Goal: Task Accomplishment & Management: Complete application form

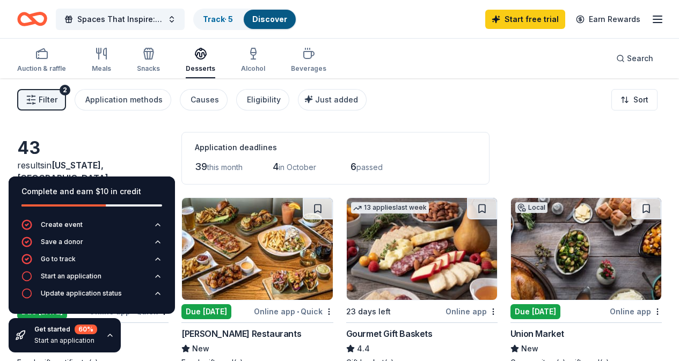
scroll to position [1073, 0]
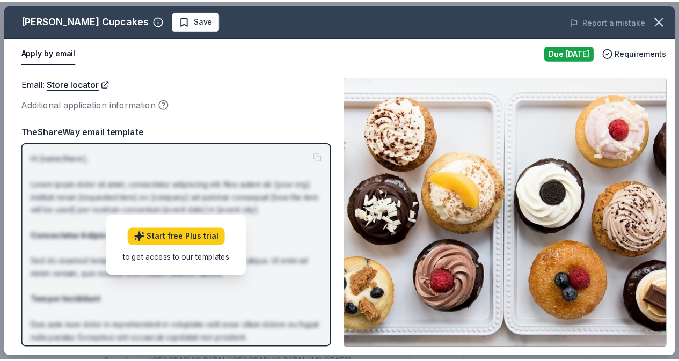
scroll to position [226, 0]
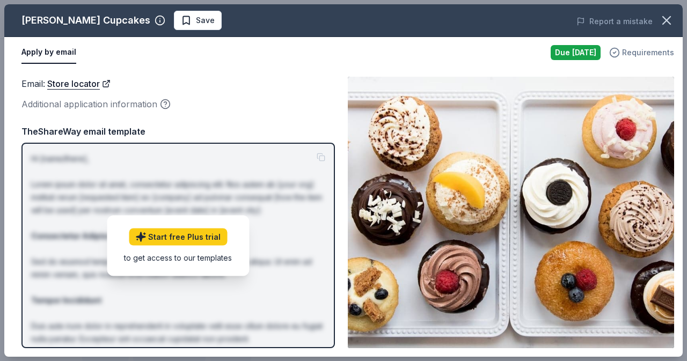
click at [624, 50] on div "Requirements" at bounding box center [641, 52] width 65 height 13
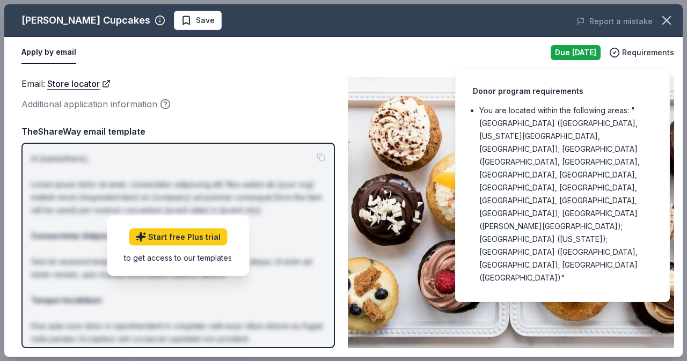
click at [320, 74] on div "Email : Store locator Additional application information Email : Store locator …" at bounding box center [343, 212] width 679 height 289
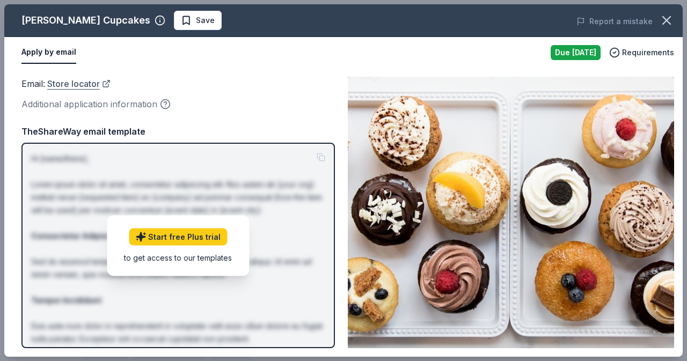
click at [64, 85] on link "Store locator" at bounding box center [78, 84] width 63 height 14
click at [164, 108] on icon "button" at bounding box center [165, 104] width 11 height 11
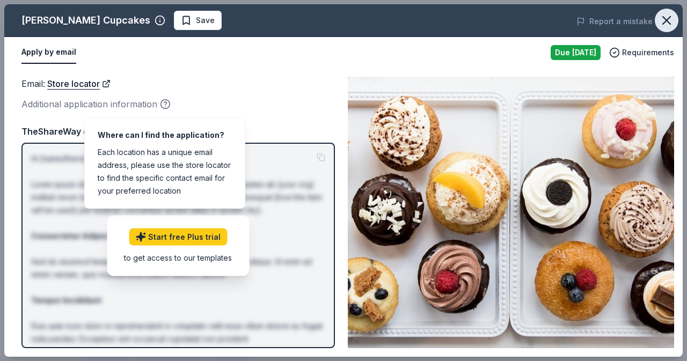
click at [675, 24] on button "button" at bounding box center [667, 21] width 24 height 24
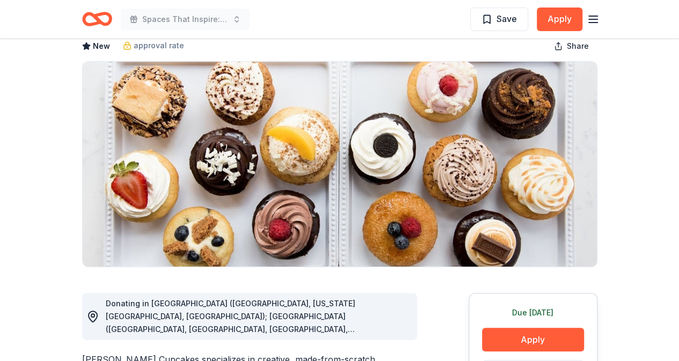
scroll to position [0, 0]
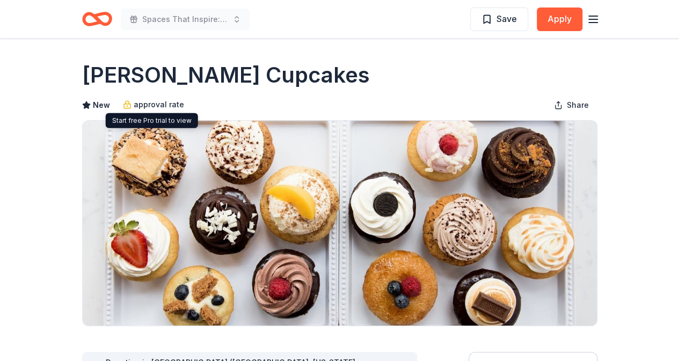
click at [170, 105] on span "approval rate" at bounding box center [159, 104] width 50 height 13
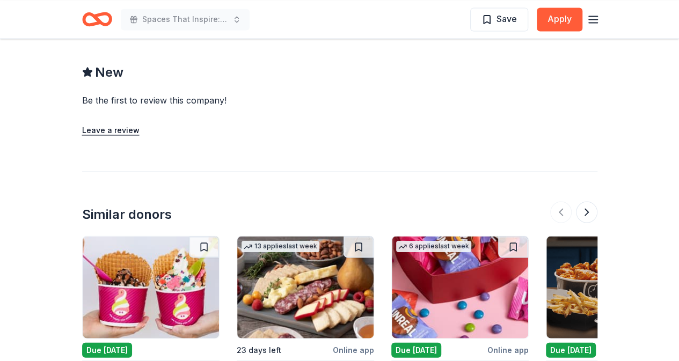
scroll to position [1127, 0]
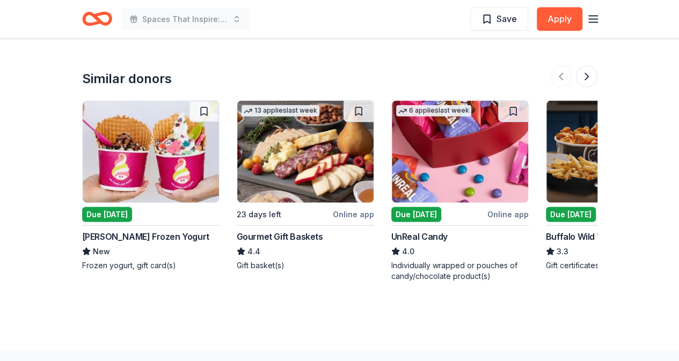
click at [478, 169] on img at bounding box center [460, 152] width 136 height 102
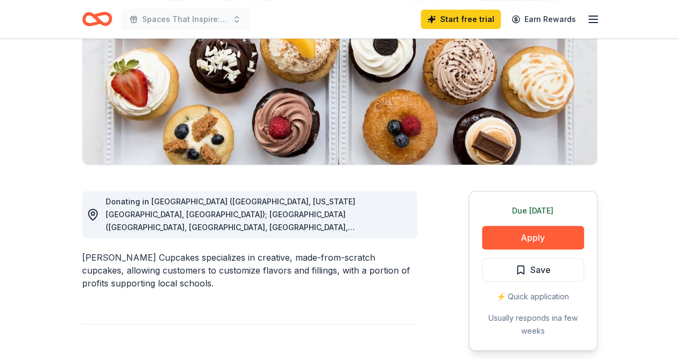
scroll to position [0, 0]
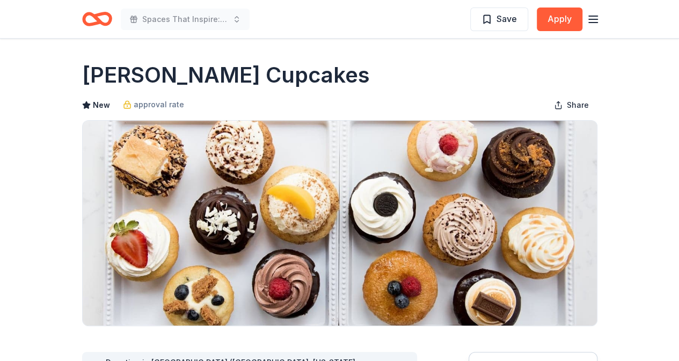
click at [296, 169] on img at bounding box center [340, 223] width 514 height 205
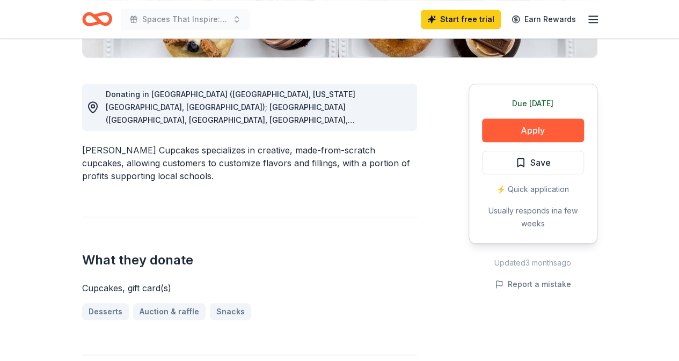
scroll to position [215, 0]
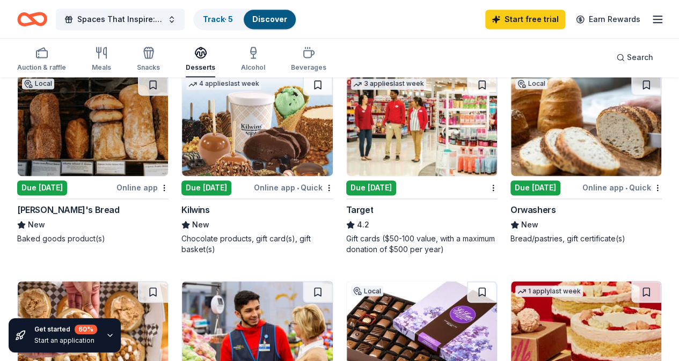
scroll to position [752, 0]
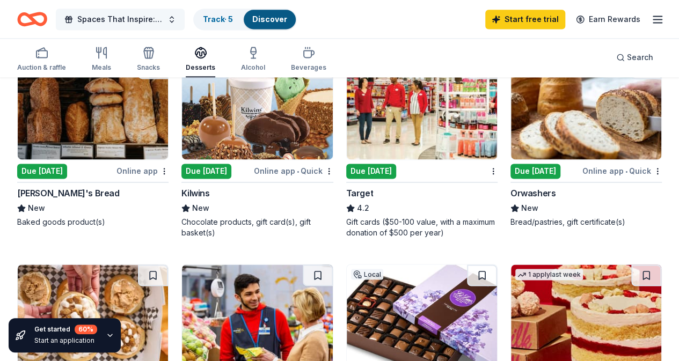
click at [158, 19] on span "Spaces That Inspire: A Fundraising Celebration" at bounding box center [120, 19] width 86 height 13
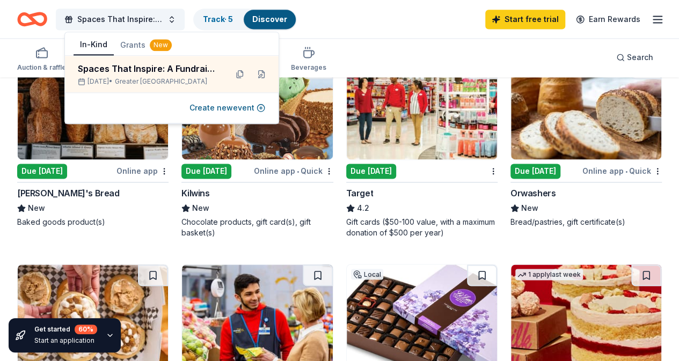
click at [1, 169] on div "43 results in New York, NY Application deadlines 39 this month 4 in October 6 p…" at bounding box center [339, 109] width 679 height 1565
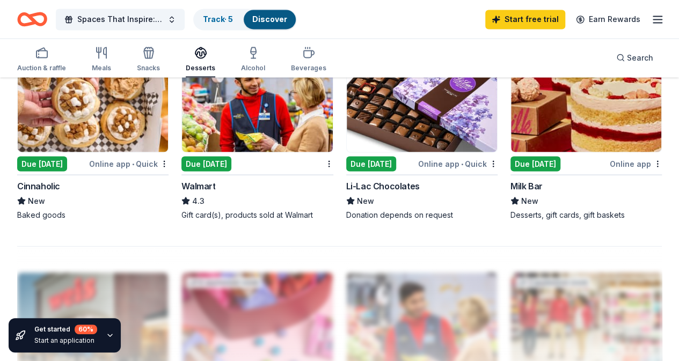
scroll to position [1094, 0]
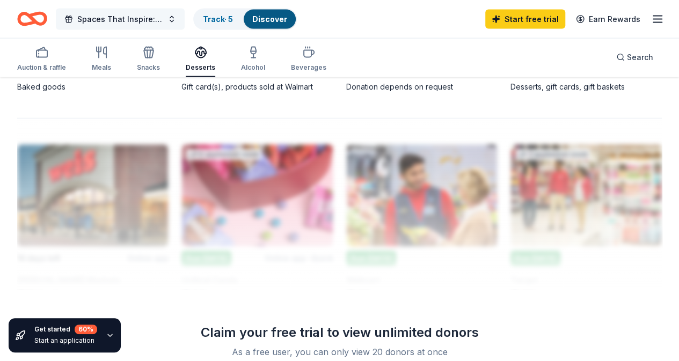
click at [134, 26] on button "Spaces That Inspire: A Fundraising Celebration" at bounding box center [120, 19] width 129 height 21
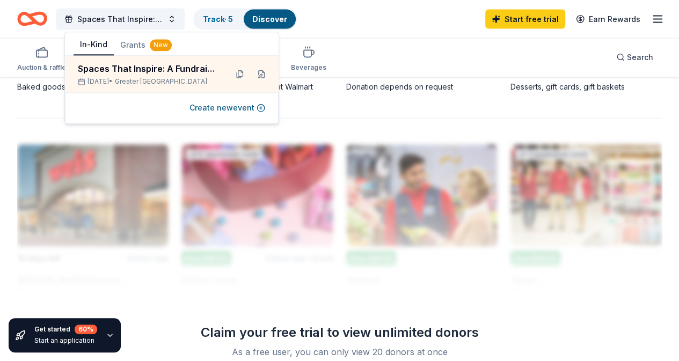
click at [136, 43] on button "Grants New" at bounding box center [146, 44] width 64 height 19
click at [87, 45] on button "In-Kind" at bounding box center [94, 45] width 40 height 20
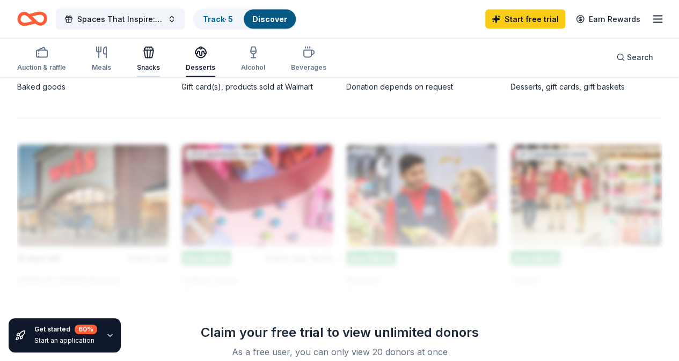
click at [160, 57] on div "button" at bounding box center [148, 52] width 23 height 13
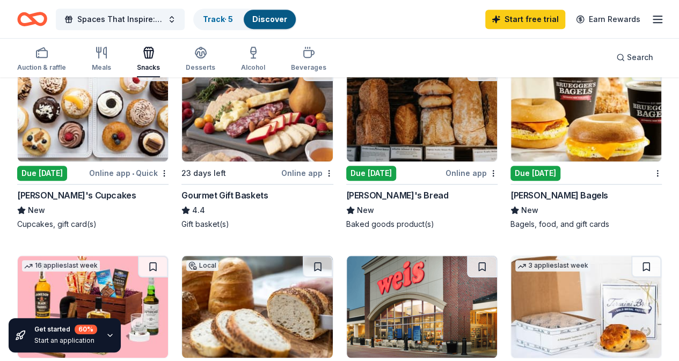
scroll to position [322, 0]
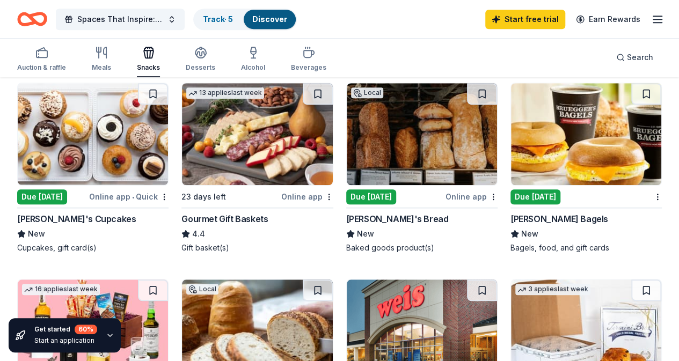
click at [347, 148] on img at bounding box center [422, 134] width 150 height 102
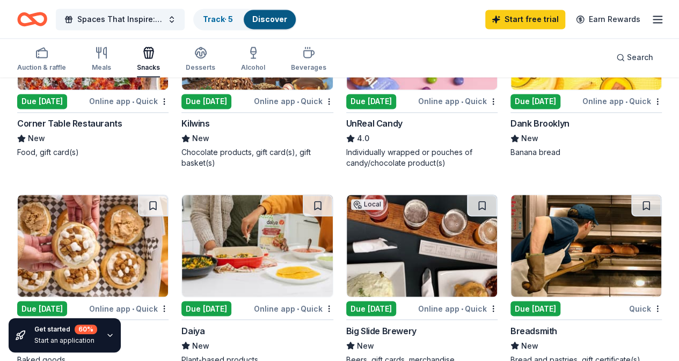
scroll to position [698, 0]
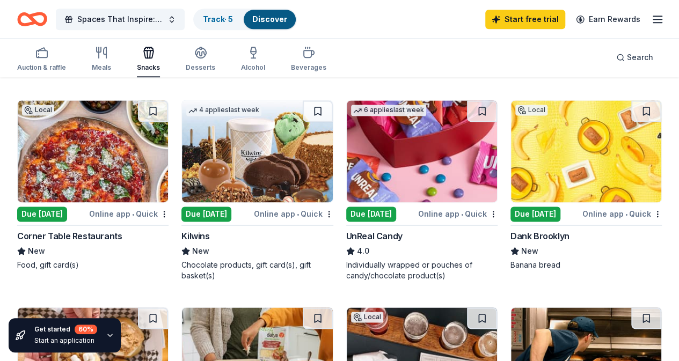
click at [511, 178] on img at bounding box center [586, 151] width 150 height 102
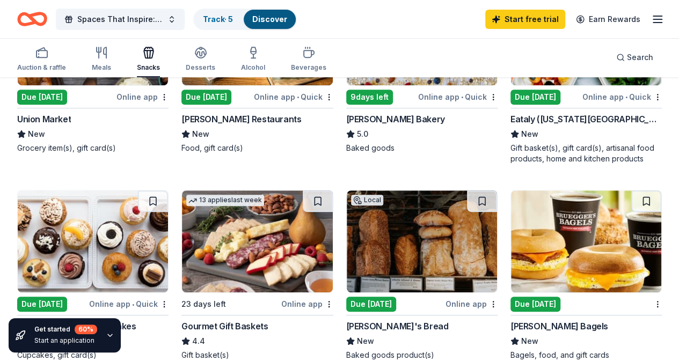
scroll to position [322, 0]
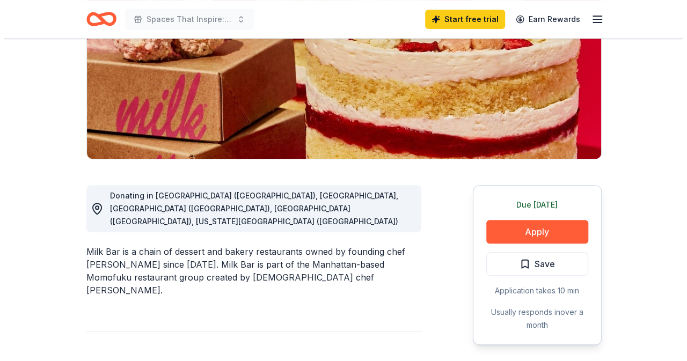
scroll to position [161, 0]
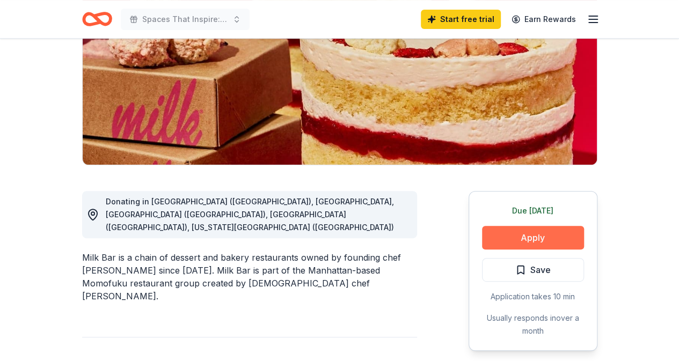
click at [516, 230] on button "Apply" at bounding box center [533, 238] width 102 height 24
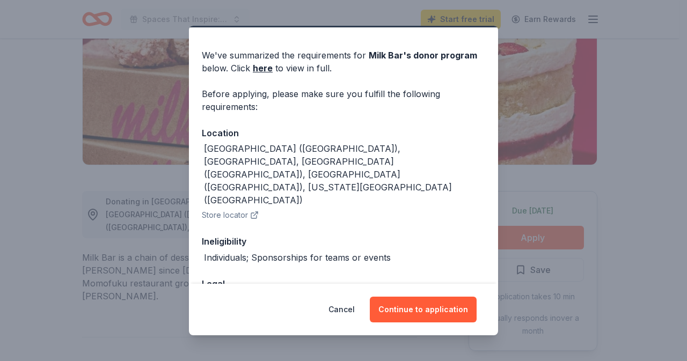
scroll to position [69, 0]
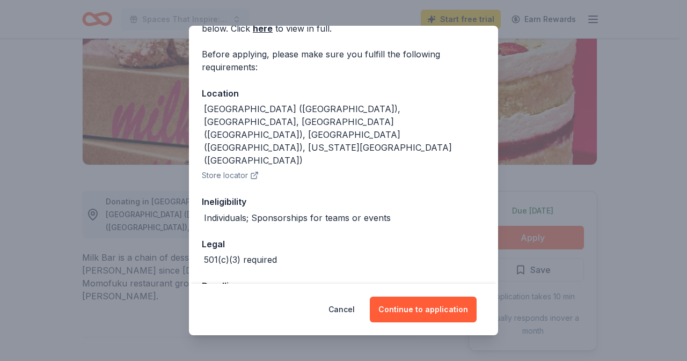
click at [424, 296] on div "Cancel Continue to application" at bounding box center [343, 310] width 309 height 52
click at [425, 312] on button "Continue to application" at bounding box center [423, 310] width 107 height 26
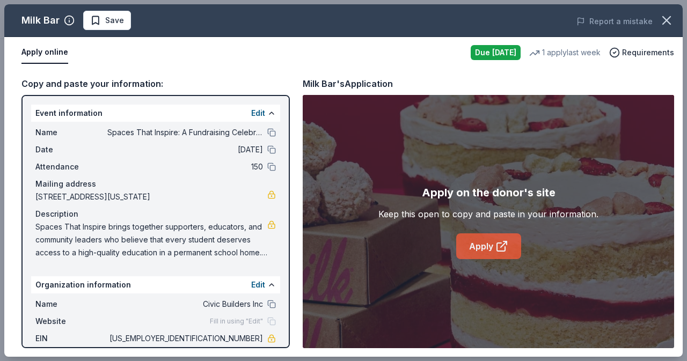
click at [501, 251] on icon at bounding box center [502, 246] width 13 height 13
click at [491, 250] on link "Apply" at bounding box center [488, 247] width 65 height 26
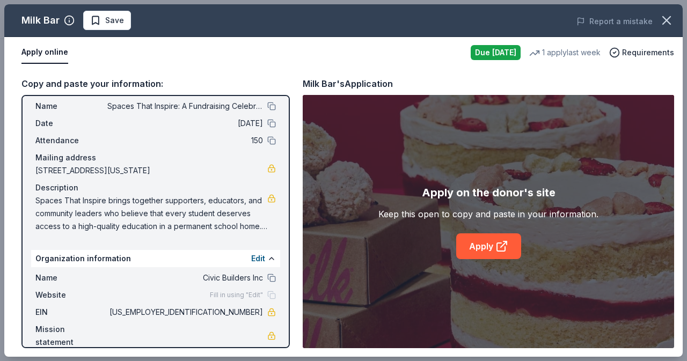
scroll to position [41, 0]
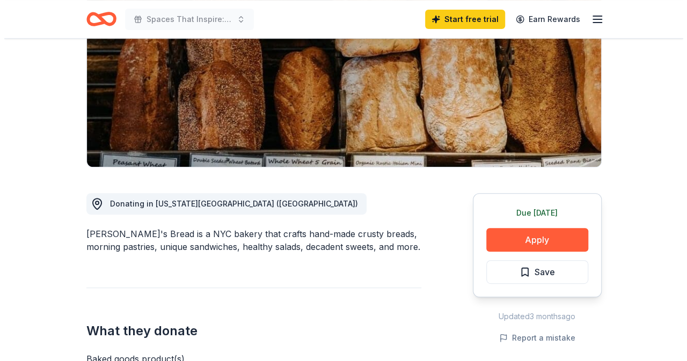
scroll to position [161, 0]
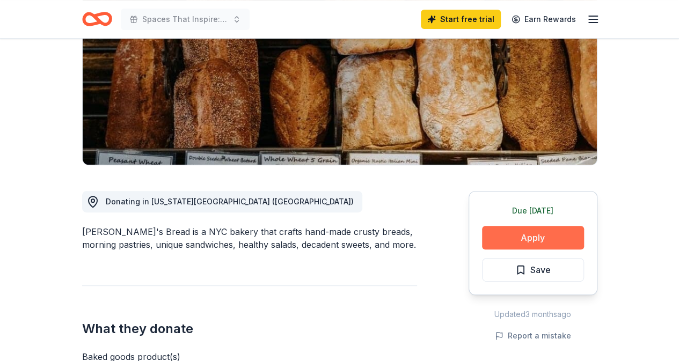
click at [522, 242] on button "Apply" at bounding box center [533, 238] width 102 height 24
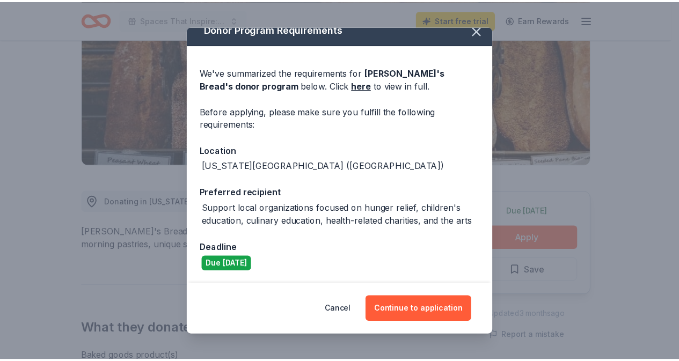
scroll to position [12, 0]
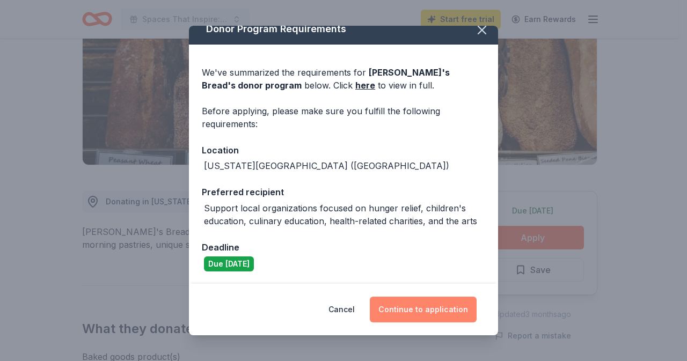
click at [437, 307] on button "Continue to application" at bounding box center [423, 310] width 107 height 26
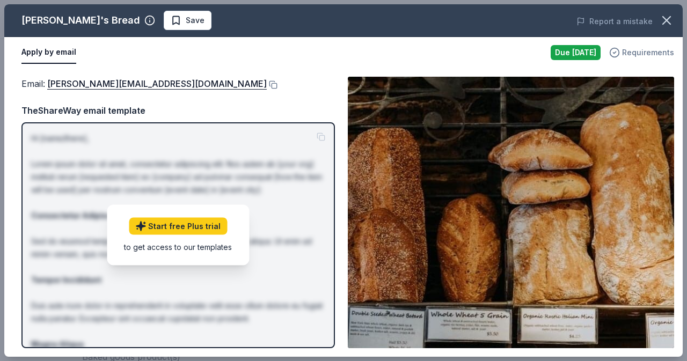
click at [636, 51] on span "Requirements" at bounding box center [648, 52] width 52 height 13
click at [272, 78] on div "Email : [PERSON_NAME][EMAIL_ADDRESS][DOMAIN_NAME]" at bounding box center [178, 84] width 314 height 14
click at [212, 228] on link "Start free Plus trial" at bounding box center [178, 226] width 98 height 17
click at [322, 139] on p "Hi [name/there], Lorem ipsum dolor sit amet, consectetur adipiscing elit. Nos a…" at bounding box center [178, 293] width 294 height 322
click at [181, 84] on div "Email : troy@amysbread.com" at bounding box center [178, 84] width 314 height 14
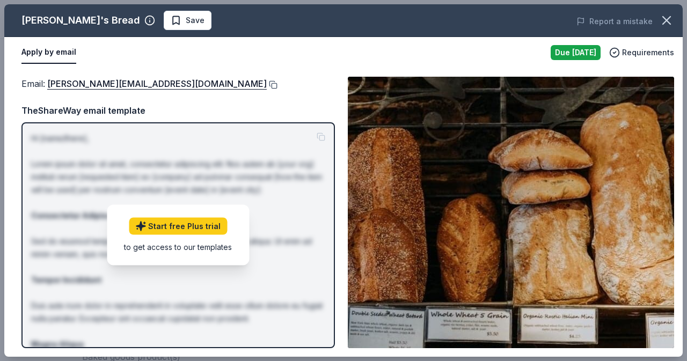
click at [267, 84] on button at bounding box center [272, 85] width 11 height 9
click at [666, 28] on button "button" at bounding box center [667, 21] width 24 height 24
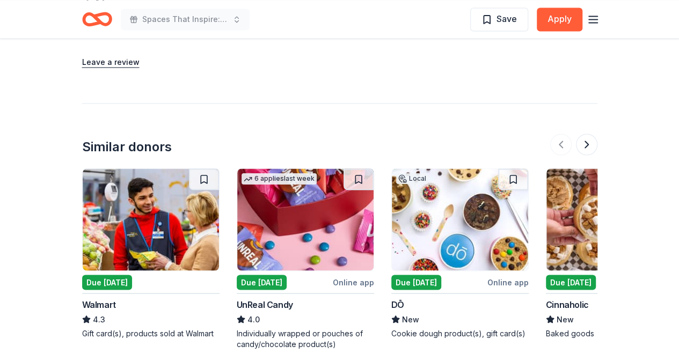
scroll to position [1020, 0]
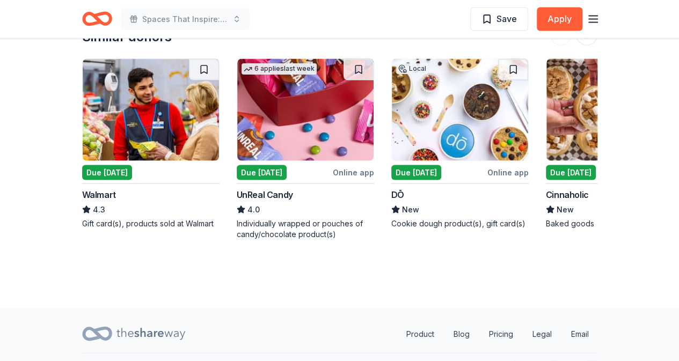
click at [426, 122] on img at bounding box center [460, 110] width 136 height 102
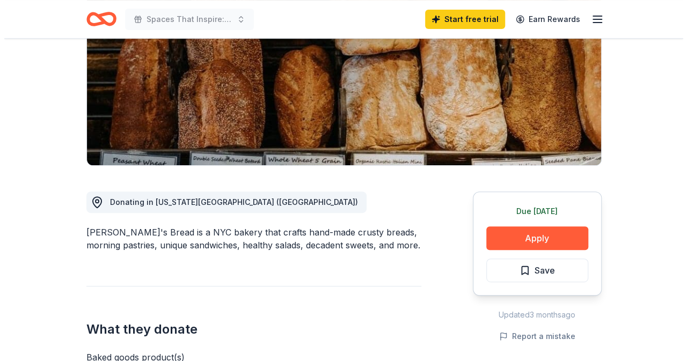
scroll to position [161, 0]
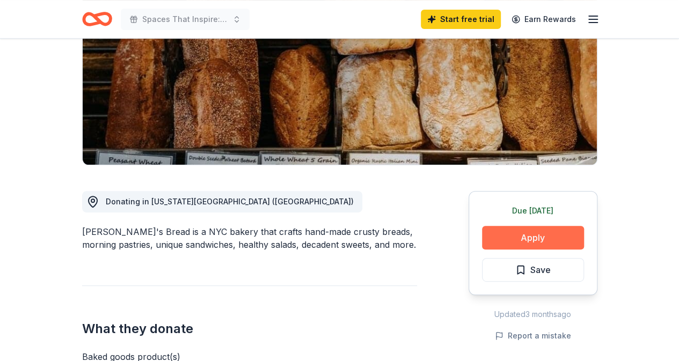
click at [522, 238] on button "Apply" at bounding box center [533, 238] width 102 height 24
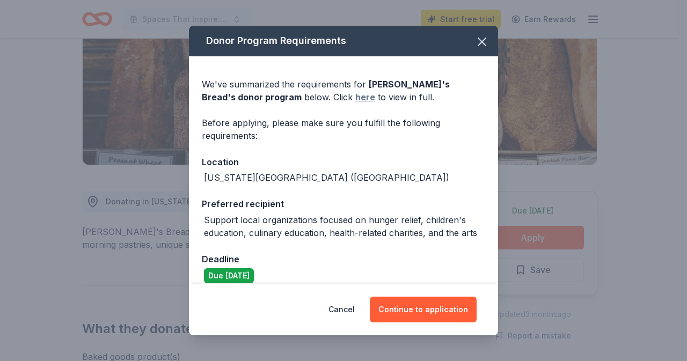
click at [355, 101] on link "here" at bounding box center [365, 97] width 20 height 13
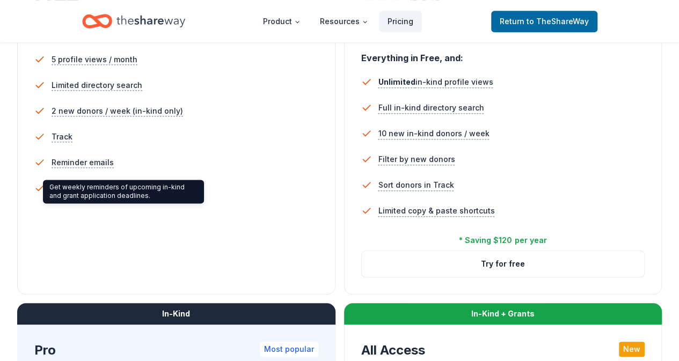
scroll to position [268, 0]
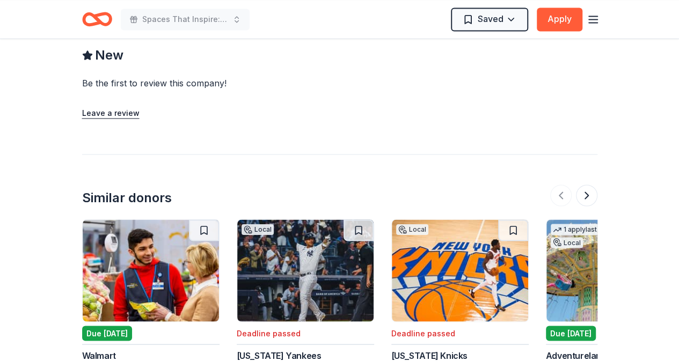
scroll to position [966, 0]
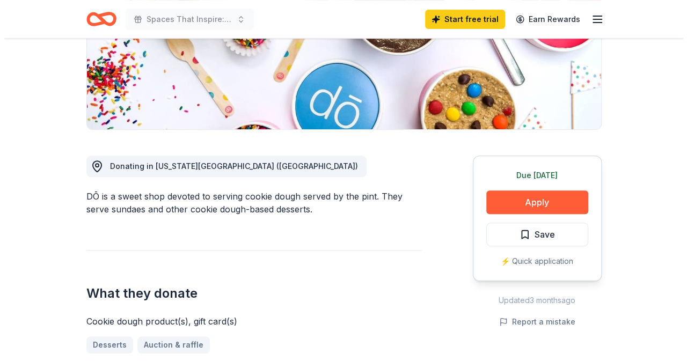
scroll to position [268, 0]
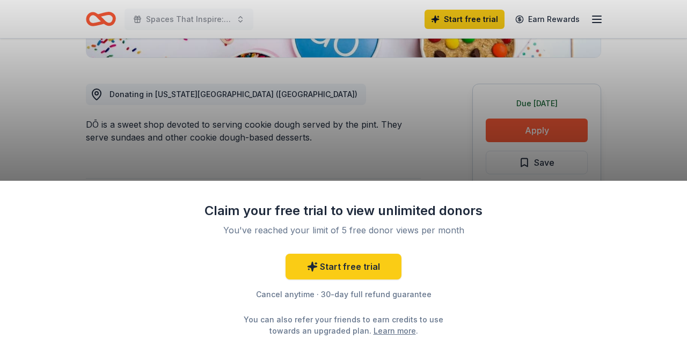
click at [61, 145] on div "Claim your free trial to view unlimited donors You've reached your limit of 5 f…" at bounding box center [343, 180] width 687 height 361
click at [289, 106] on div "Claim your free trial to view unlimited donors You've reached your limit of 5 f…" at bounding box center [343, 180] width 687 height 361
click at [339, 269] on link "Start free trial" at bounding box center [344, 267] width 116 height 26
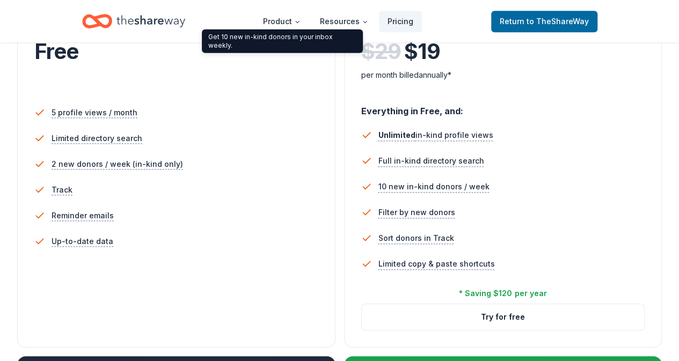
scroll to position [430, 0]
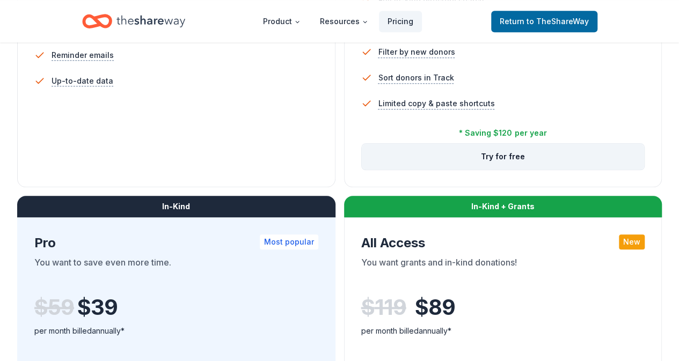
click at [362, 170] on button "Try for free" at bounding box center [503, 157] width 283 height 26
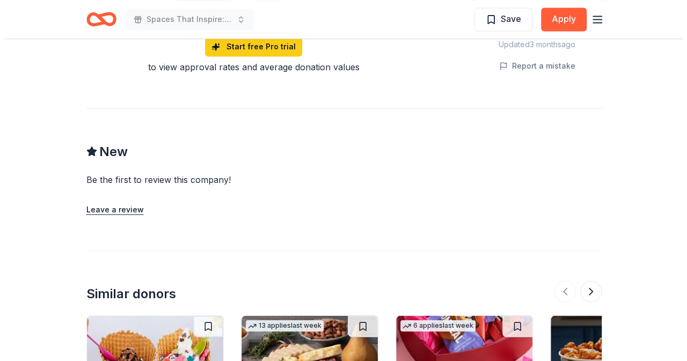
scroll to position [644, 0]
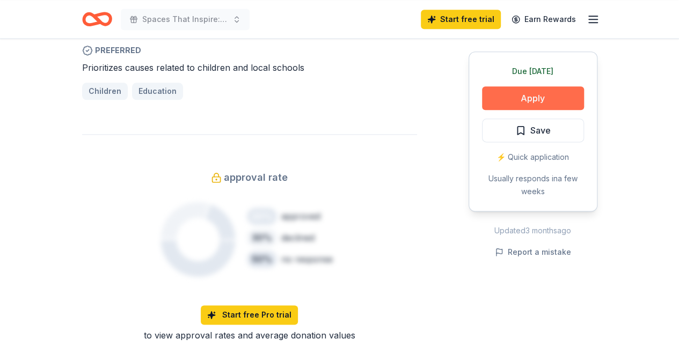
click at [525, 98] on button "Apply" at bounding box center [533, 98] width 102 height 24
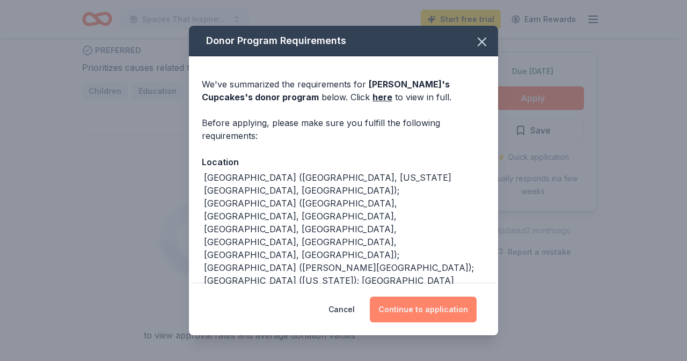
click at [423, 301] on button "Continue to application" at bounding box center [423, 310] width 107 height 26
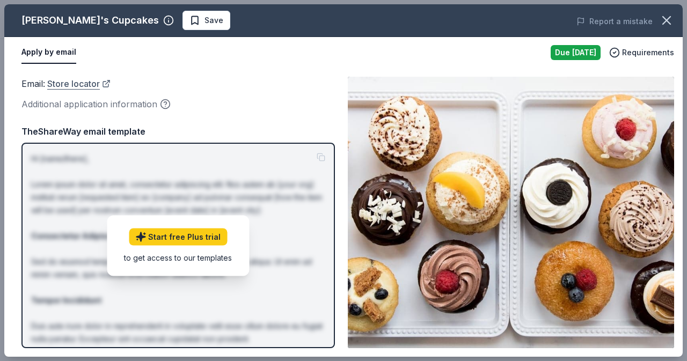
click at [70, 85] on link "Store locator" at bounding box center [78, 84] width 63 height 14
click at [650, 50] on span "Requirements" at bounding box center [648, 52] width 52 height 13
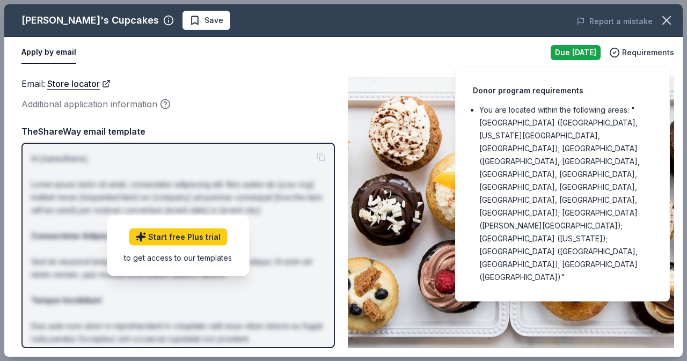
click at [500, 86] on div "Donor program requirements" at bounding box center [562, 90] width 179 height 13
click at [56, 48] on button "Apply by email" at bounding box center [48, 52] width 55 height 23
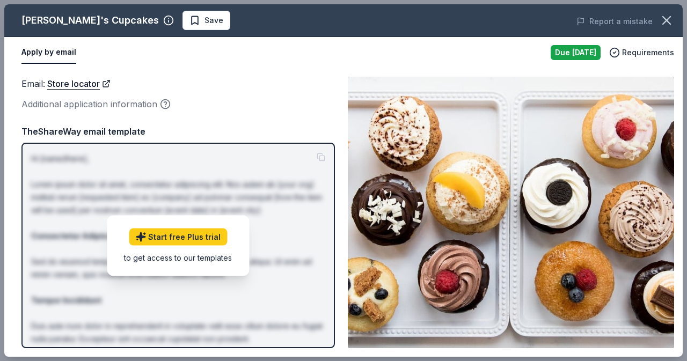
click at [58, 53] on button "Apply by email" at bounding box center [48, 52] width 55 height 23
click at [70, 54] on button "Apply by email" at bounding box center [48, 52] width 55 height 23
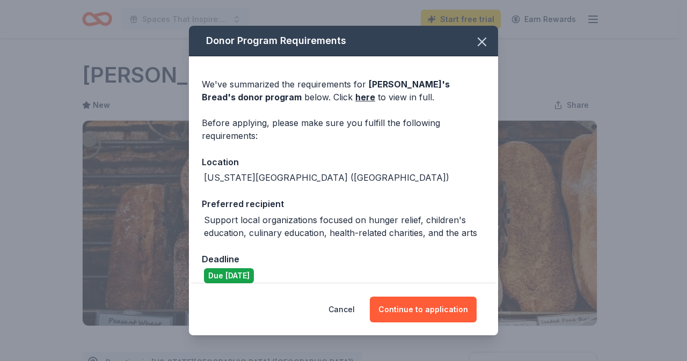
scroll to position [161, 0]
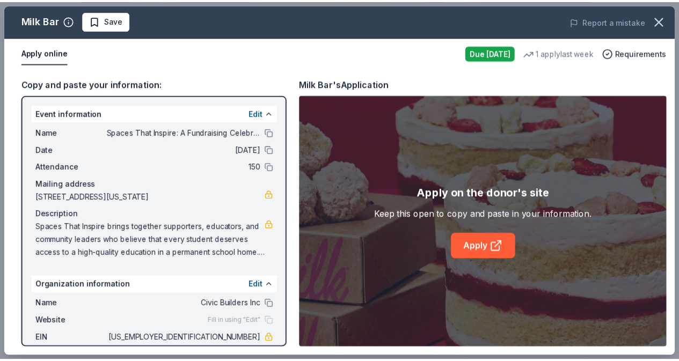
scroll to position [41, 0]
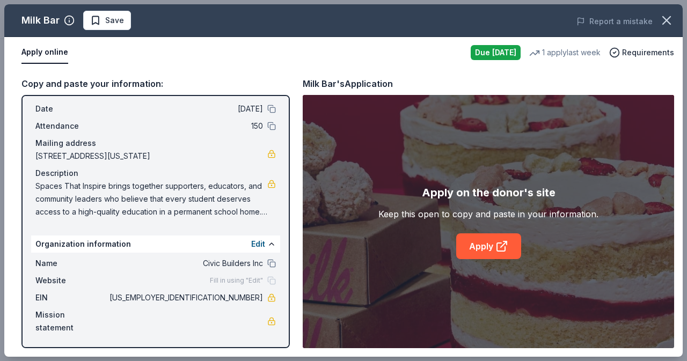
click at [596, 53] on div "1 apply last week" at bounding box center [564, 52] width 71 height 13
click at [650, 54] on span "Requirements" at bounding box center [648, 52] width 52 height 13
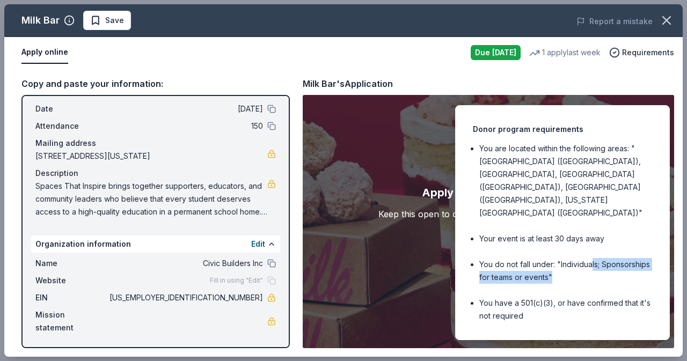
drag, startPoint x: 591, startPoint y: 190, endPoint x: 628, endPoint y: 205, distance: 40.0
click at [628, 258] on li "You do not fall under: "Individuals; Sponsorships for teams or events"" at bounding box center [565, 271] width 173 height 26
click at [623, 297] on li "You have a 501(c)(3), or have confirmed that it's not required" at bounding box center [565, 310] width 173 height 26
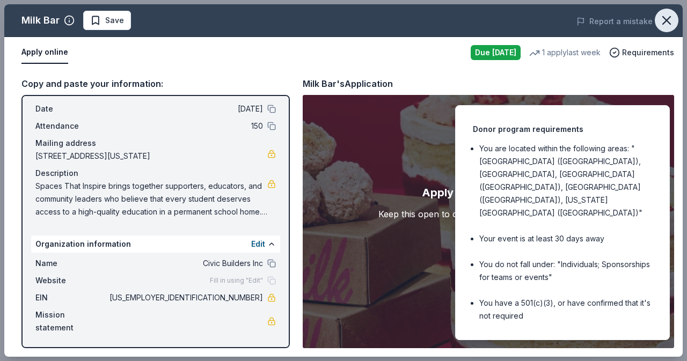
click at [665, 21] on icon "button" at bounding box center [666, 20] width 15 height 15
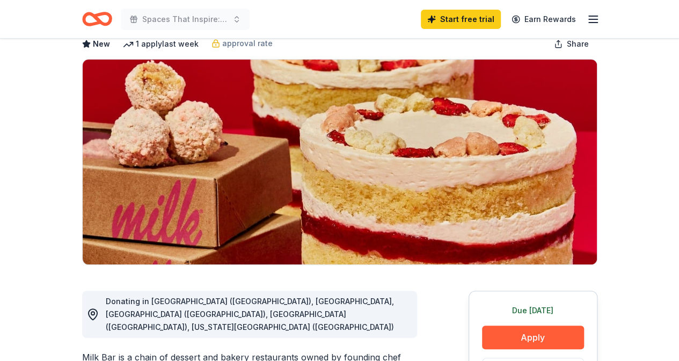
scroll to position [0, 0]
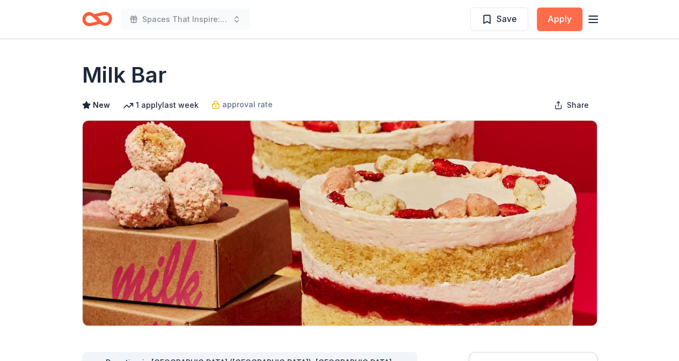
click at [558, 17] on button "Apply" at bounding box center [560, 20] width 46 height 24
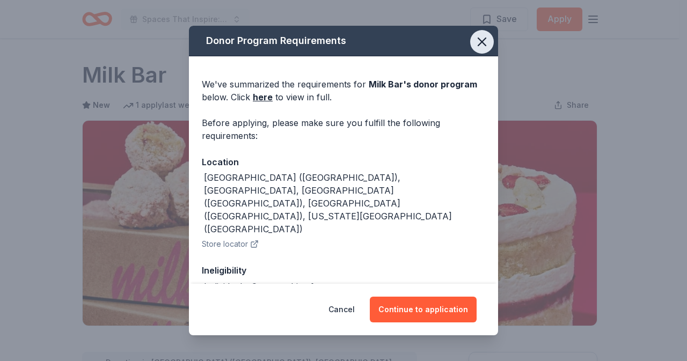
click at [470, 37] on button "button" at bounding box center [482, 42] width 24 height 24
